Goal: Task Accomplishment & Management: Complete application form

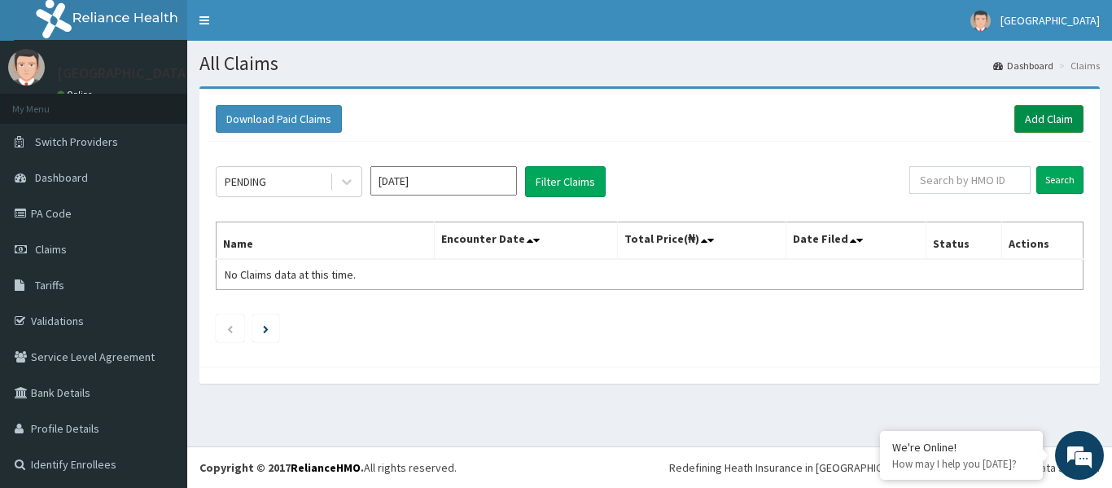
click at [1022, 117] on link "Add Claim" at bounding box center [1048, 119] width 69 height 28
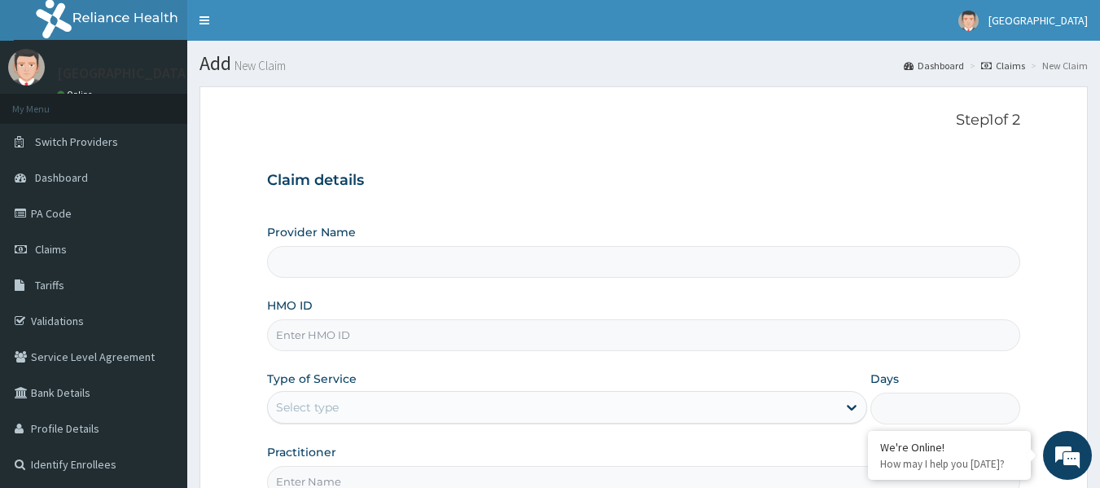
type input "Bio-Batam Maternity and Hospital"
click at [348, 335] on input "HMO ID" at bounding box center [644, 335] width 754 height 32
type input "BTR/11097/B"
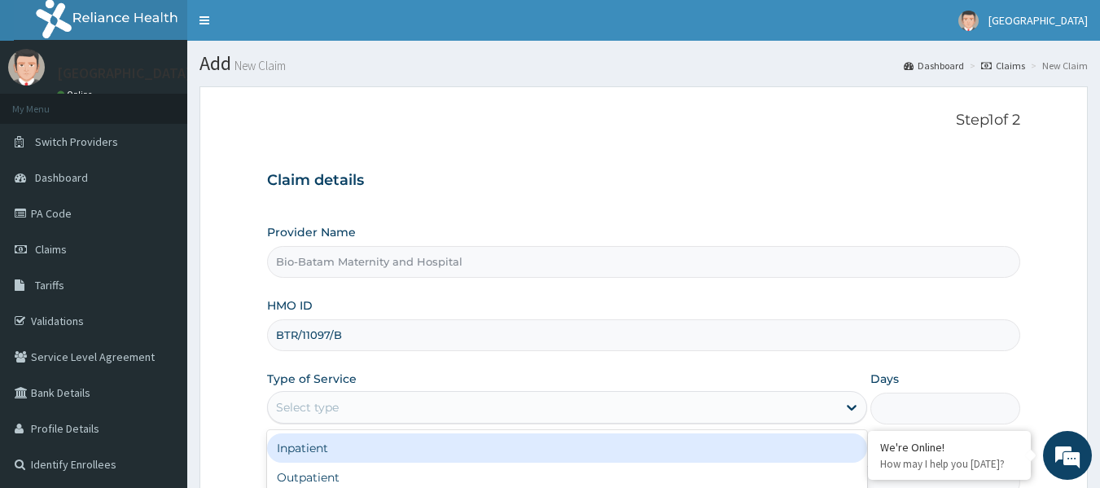
click at [361, 409] on div "Select type" at bounding box center [552, 407] width 569 height 26
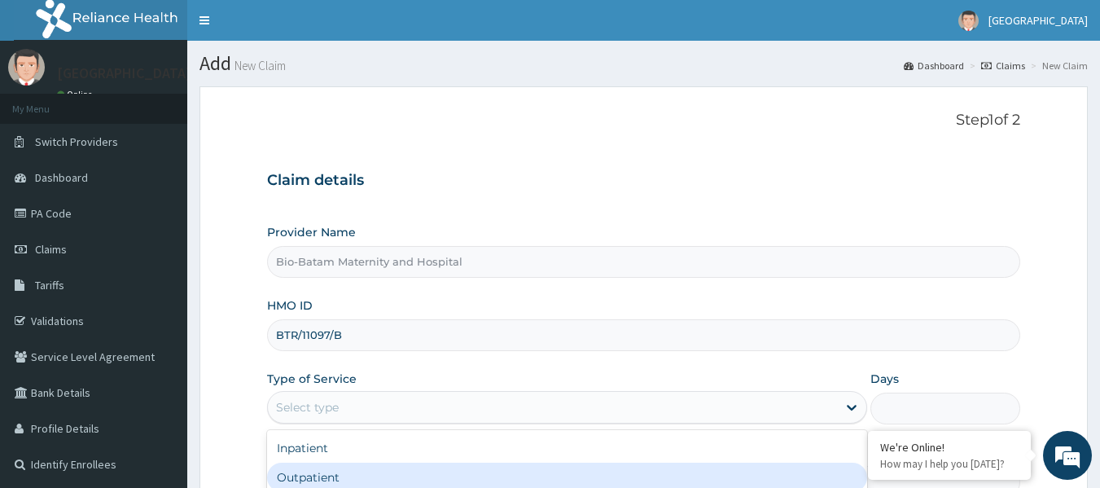
click at [345, 471] on div "Outpatient" at bounding box center [567, 476] width 600 height 29
type input "1"
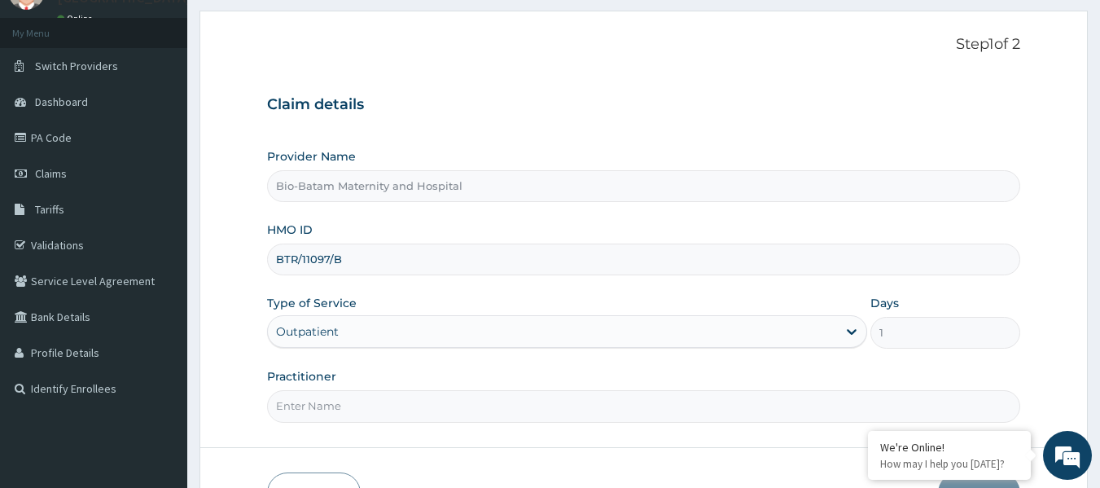
scroll to position [77, 0]
click at [300, 405] on input "Practitioner" at bounding box center [644, 404] width 754 height 32
type input "Dr Agboola Adewale"
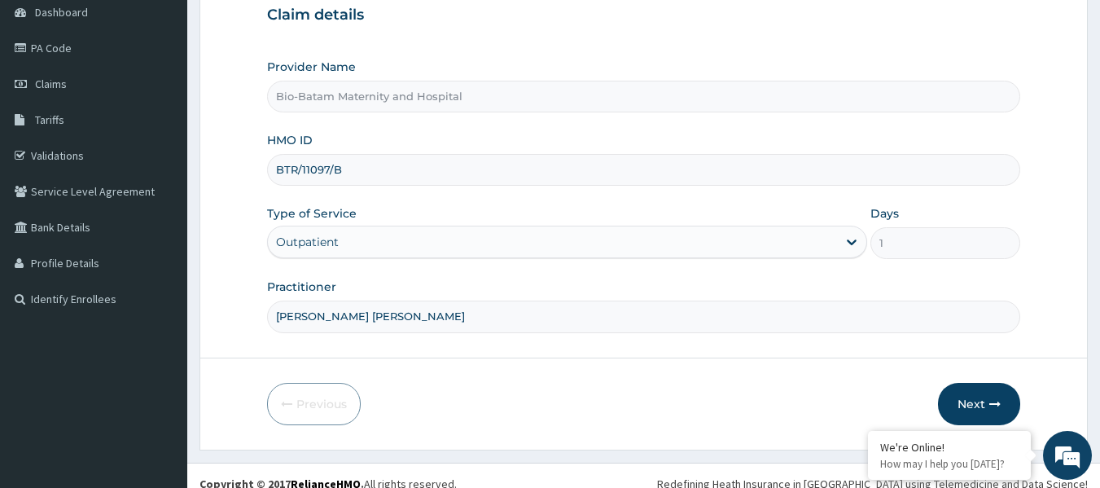
scroll to position [173, 0]
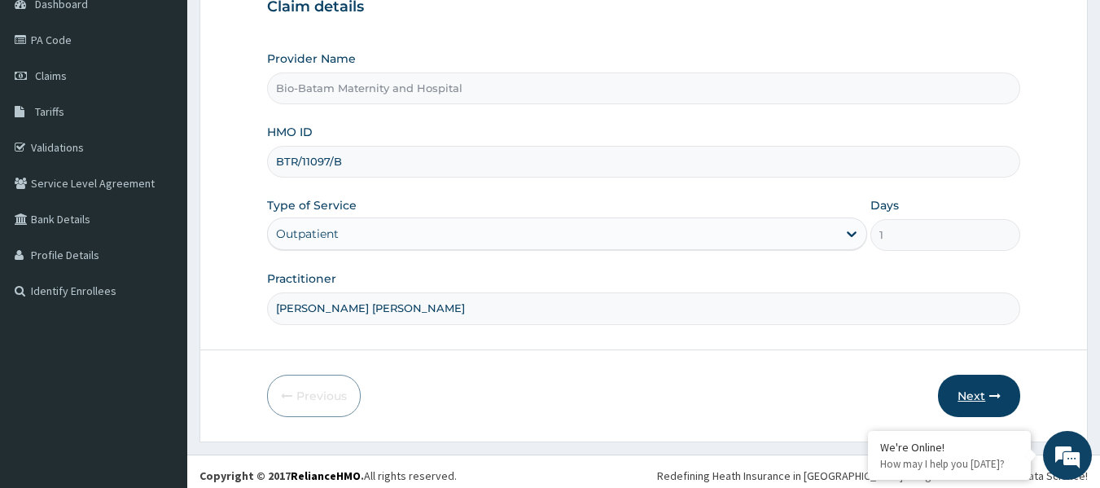
click at [974, 396] on button "Next" at bounding box center [979, 395] width 82 height 42
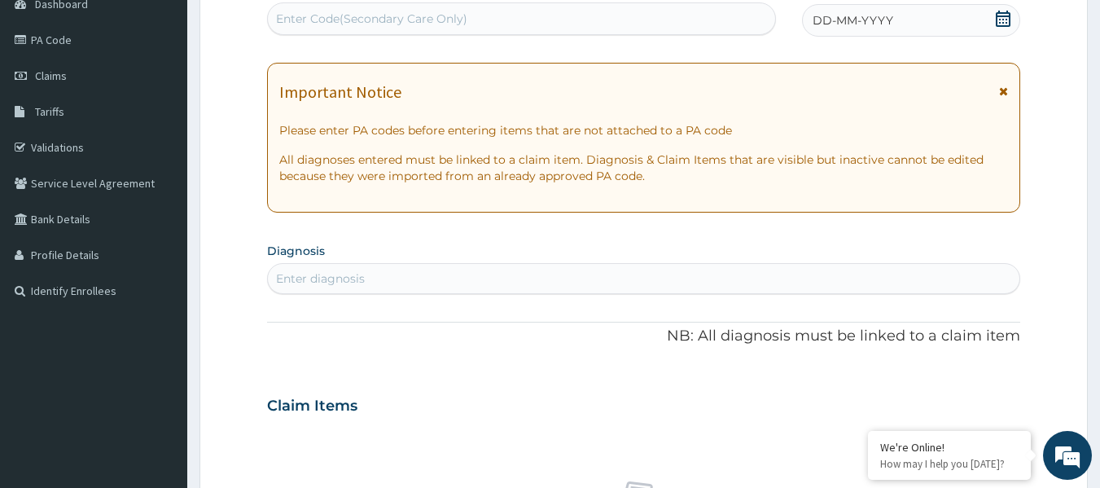
click at [498, 21] on div "Enter Code(Secondary Care Only)" at bounding box center [522, 19] width 508 height 26
paste input "PA/FAC8FF"
type input "PA/FAC8FF"
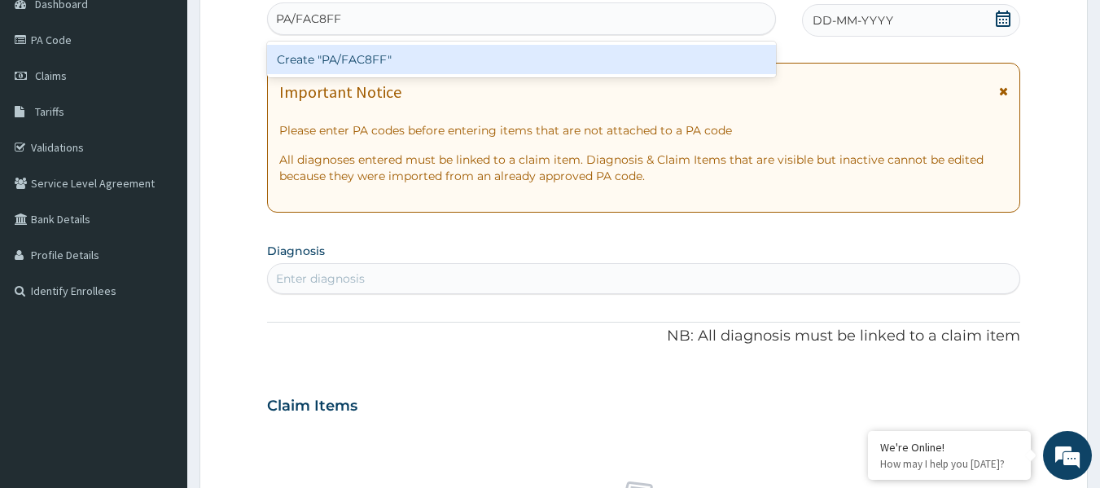
click at [440, 60] on div "Create "PA/FAC8FF"" at bounding box center [522, 59] width 510 height 29
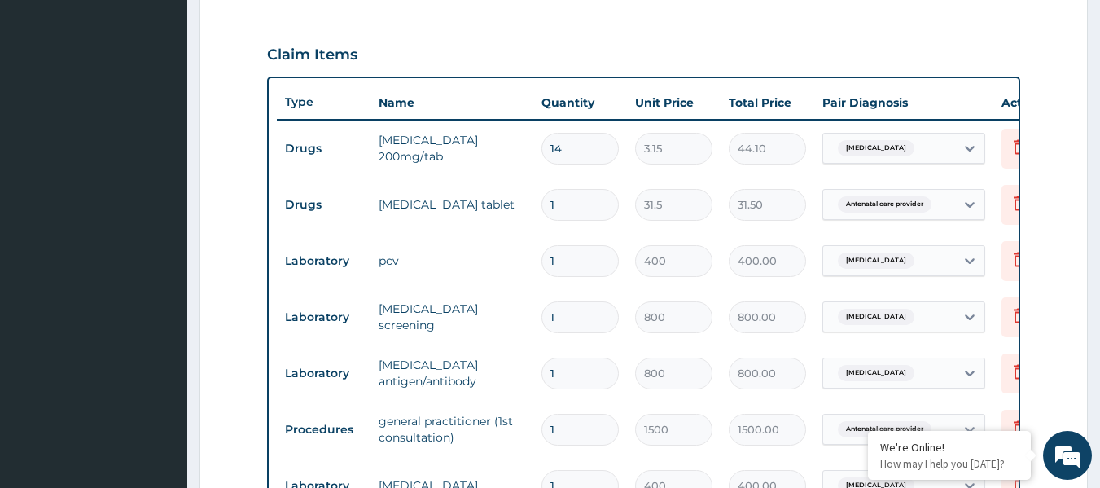
scroll to position [518, 0]
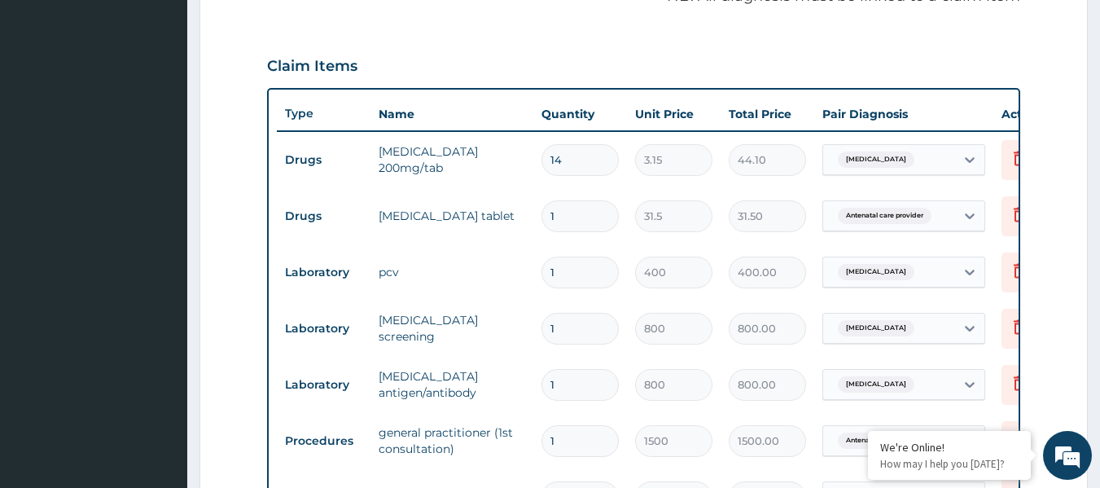
click at [574, 221] on input "1" at bounding box center [579, 216] width 77 height 32
type input "0.00"
type input "3"
type input "94.50"
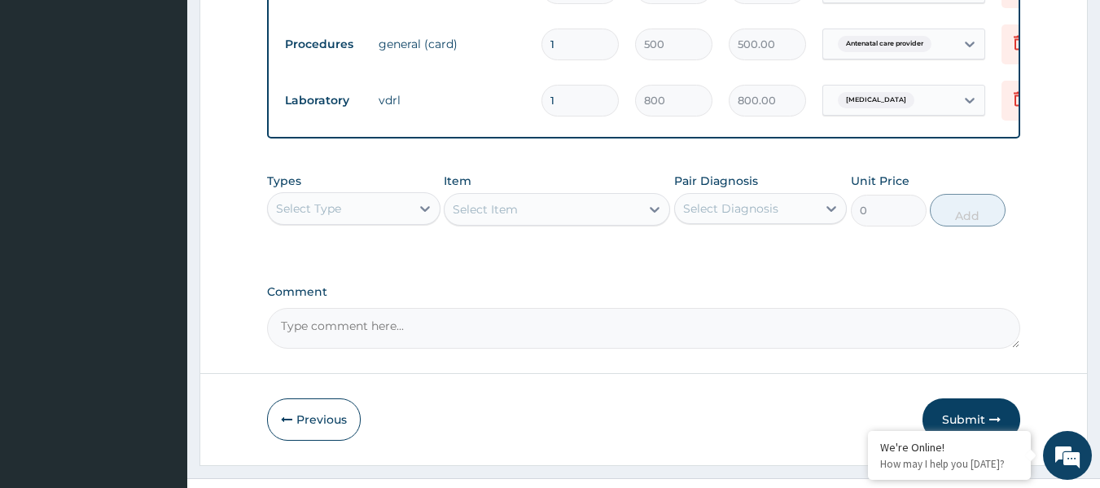
scroll to position [1070, 0]
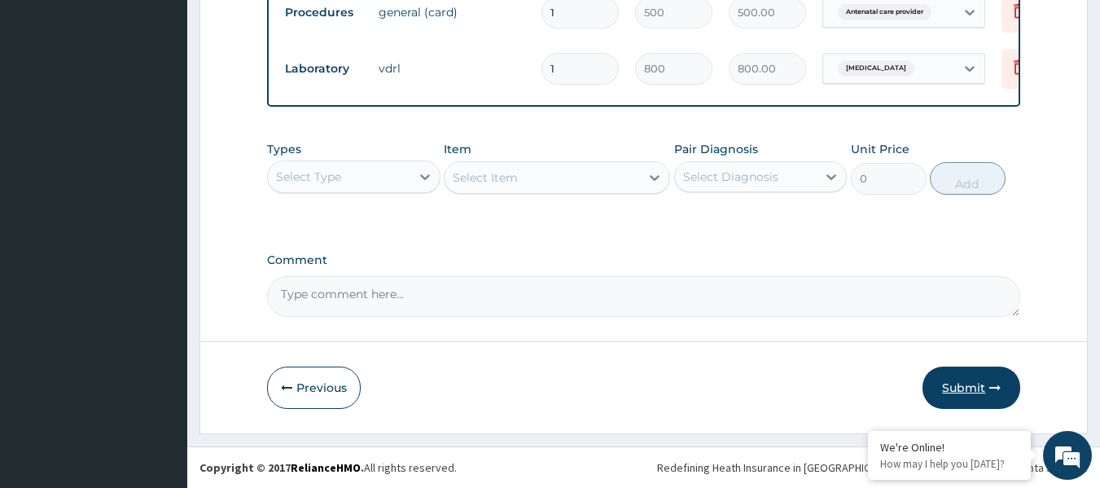
type input "3"
click at [970, 370] on button "Submit" at bounding box center [971, 387] width 98 height 42
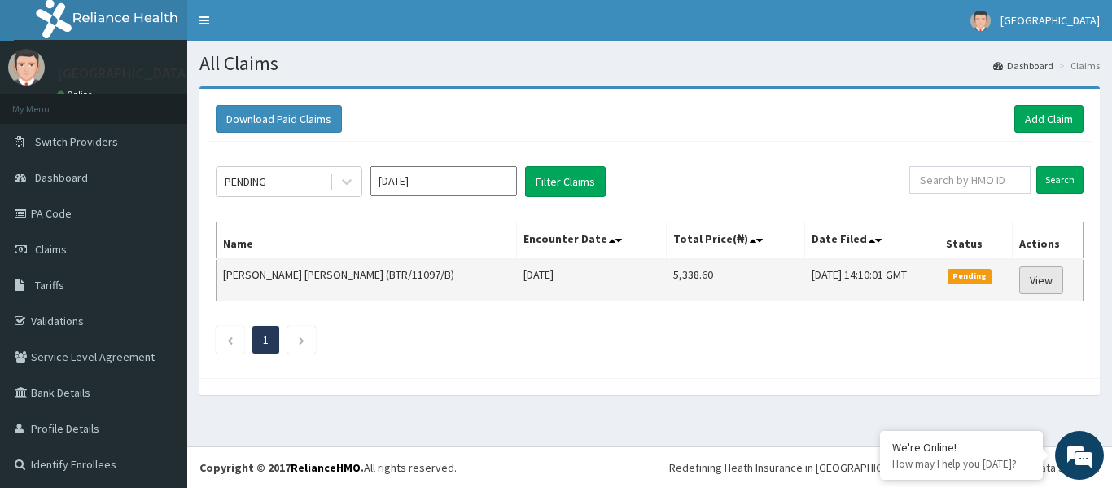
click at [1029, 282] on link "View" at bounding box center [1041, 280] width 44 height 28
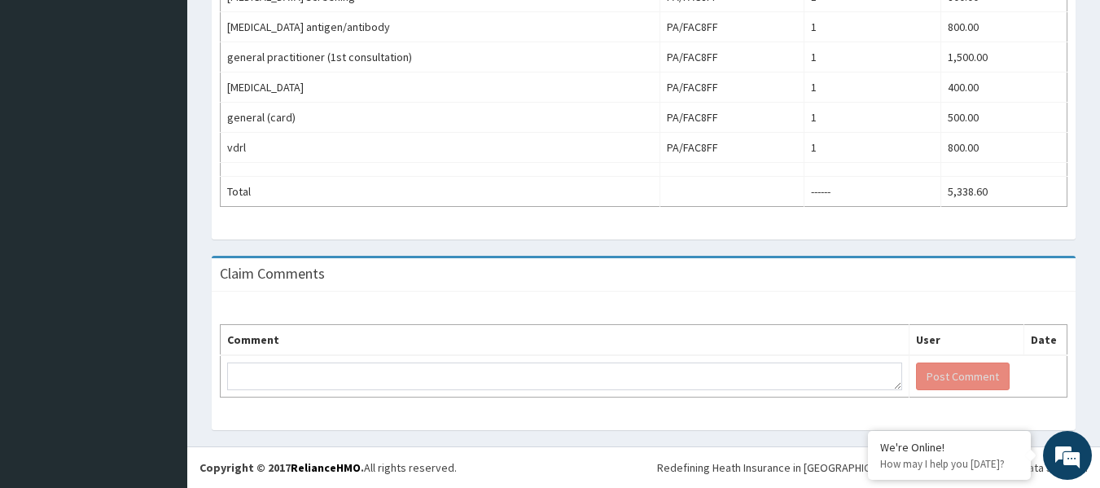
scroll to position [680, 0]
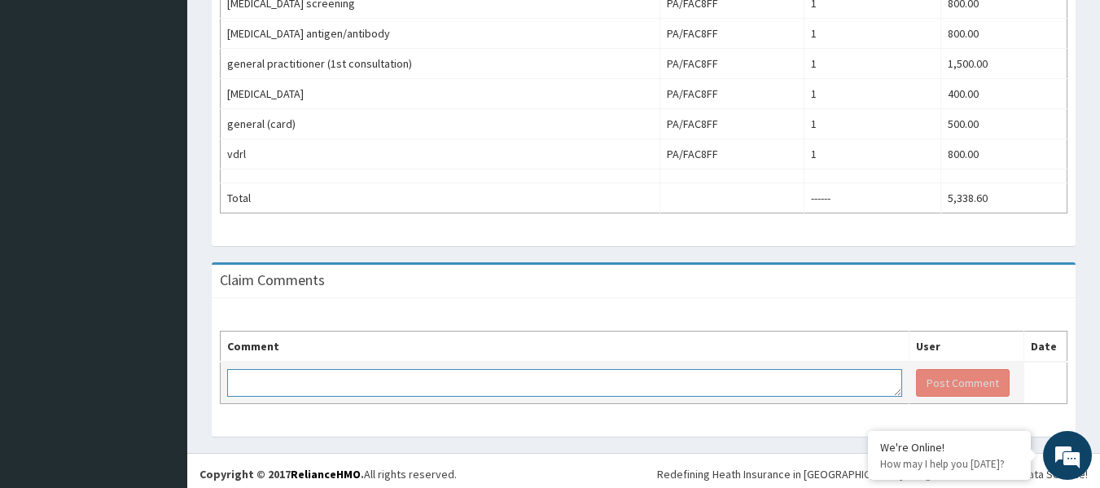
click at [512, 370] on textarea at bounding box center [564, 383] width 675 height 28
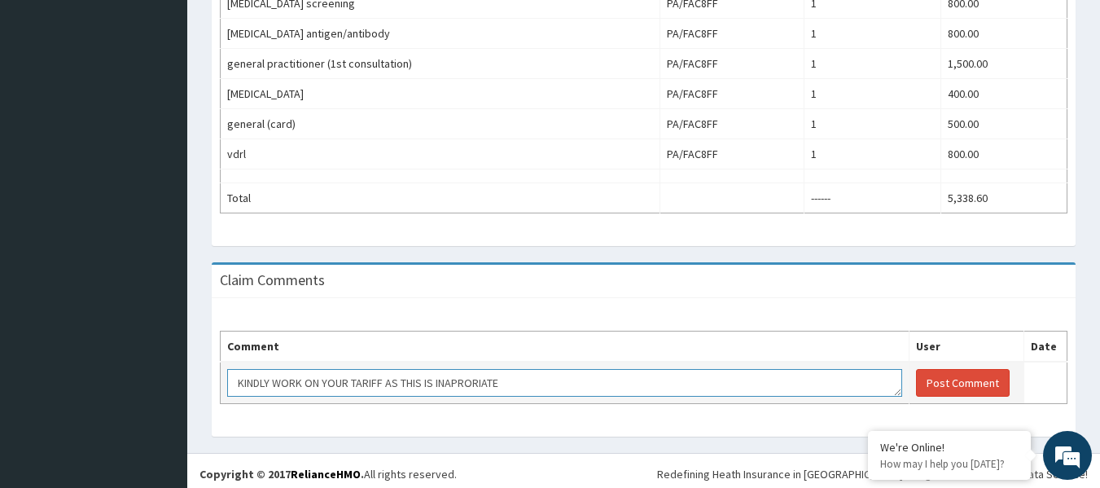
click at [531, 388] on textarea "KINDLY WORK ON YOUR TARIFF AS THIS IS INAPRORIATE" at bounding box center [564, 383] width 675 height 28
click at [495, 379] on textarea "Kindly work on your tariff as this is not encouraging as all ... the price on t…" at bounding box center [564, 383] width 675 height 28
click at [719, 379] on textarea "Kindly work on your tariff as this is not encouraging at all ... the price on t…" at bounding box center [564, 383] width 675 height 28
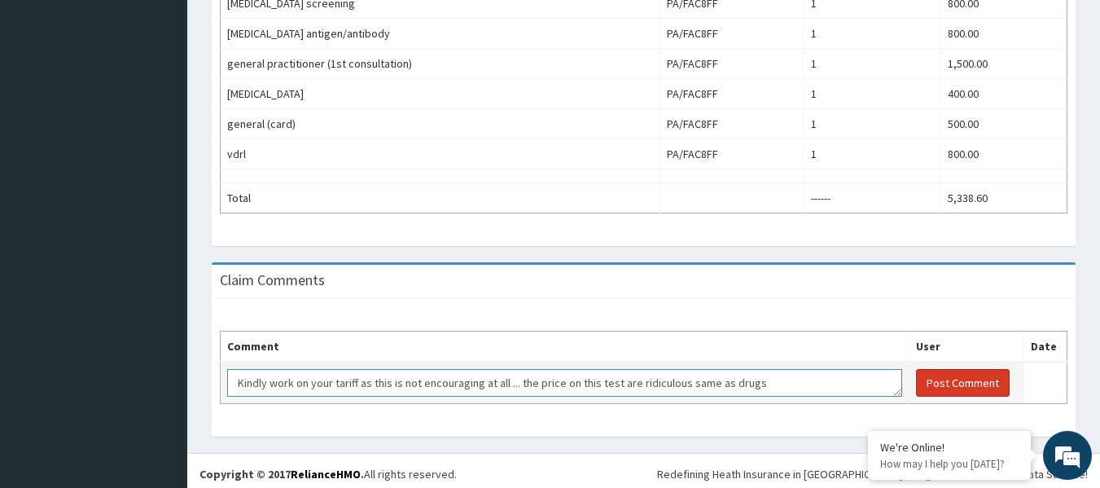
type textarea "Kindly work on your tariff as this is not encouraging at all ... the price on t…"
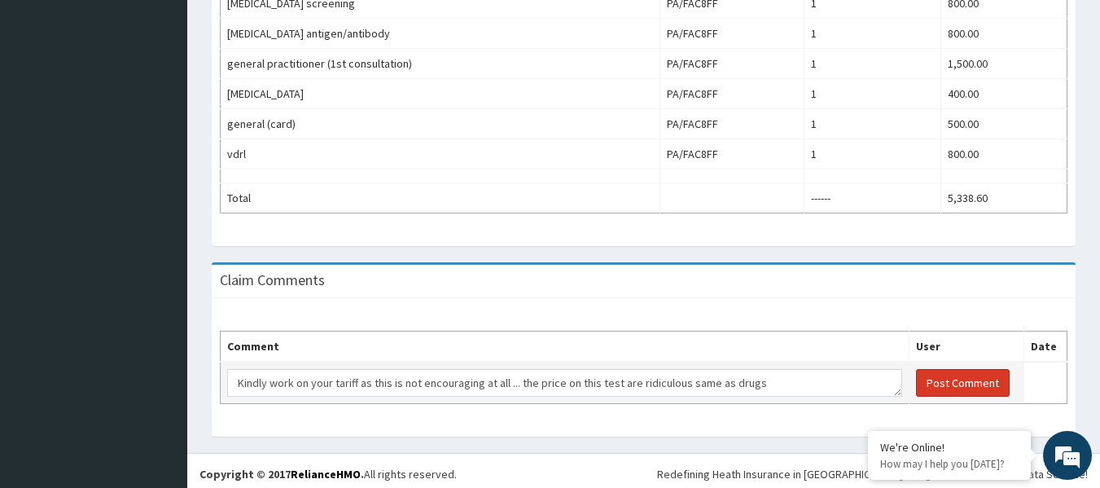
click at [951, 380] on button "Post Comment" at bounding box center [963, 383] width 94 height 28
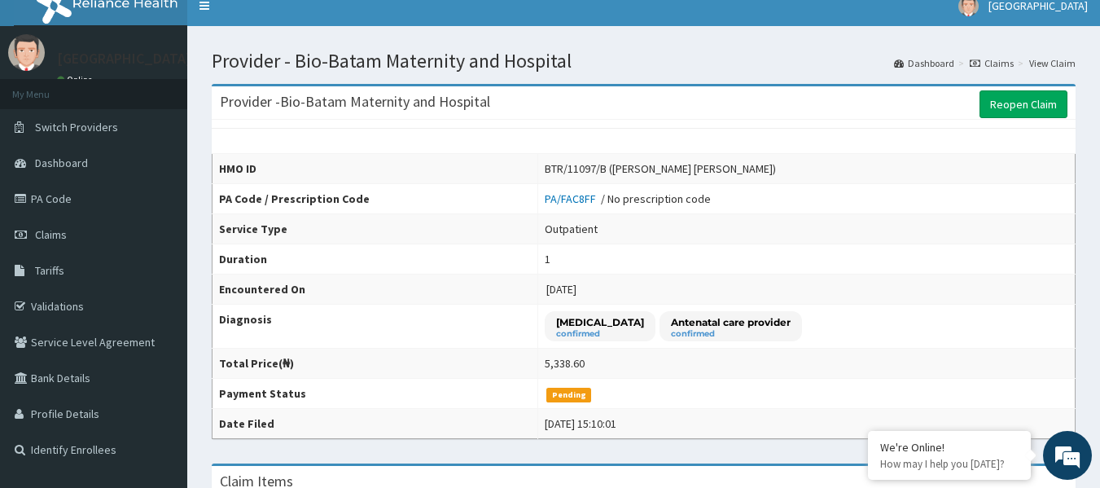
scroll to position [0, 0]
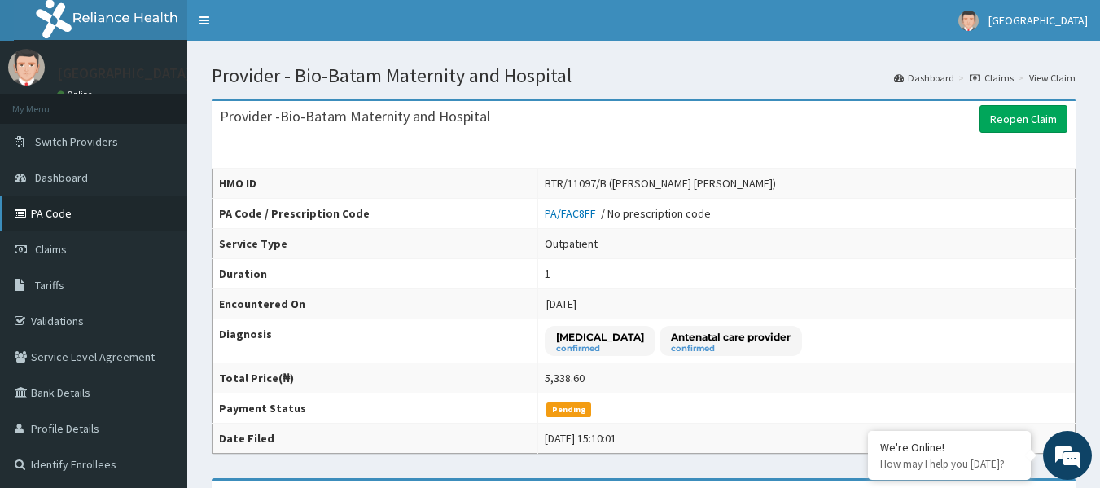
click at [121, 216] on link "PA Code" at bounding box center [93, 213] width 187 height 36
